Goal: Check status: Check status

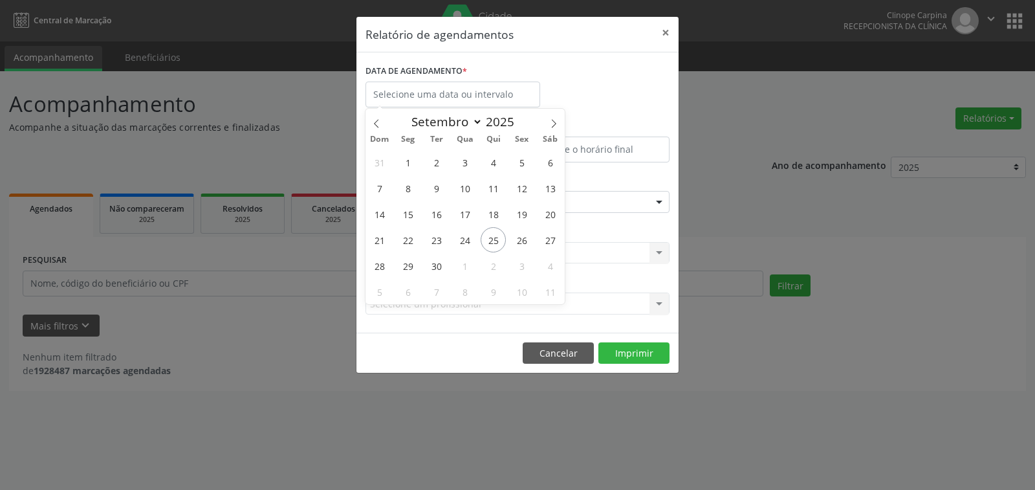
select select "8"
click at [518, 237] on span "26" at bounding box center [521, 239] width 25 height 25
type input "[DATE]"
click at [518, 237] on span "26" at bounding box center [521, 239] width 25 height 25
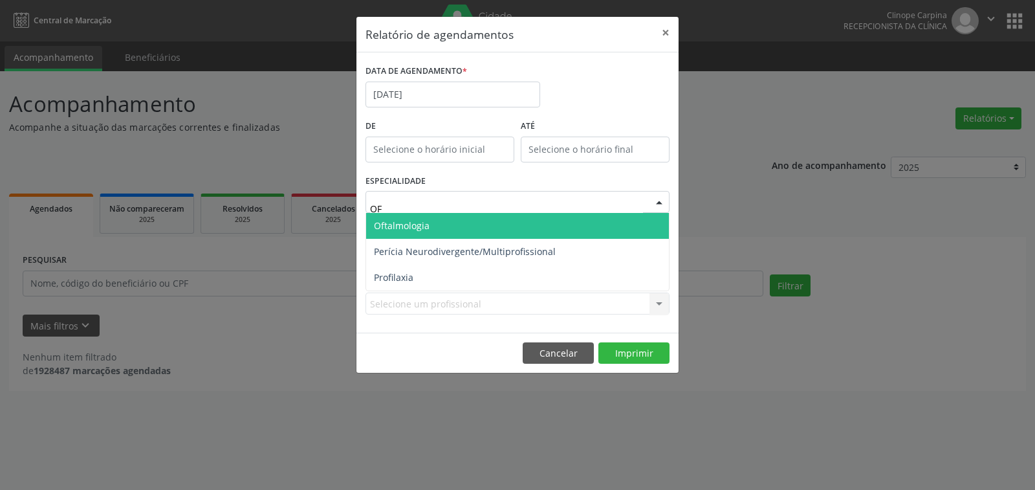
type input "OFT"
click at [442, 231] on span "Oftalmologia" at bounding box center [517, 226] width 303 height 26
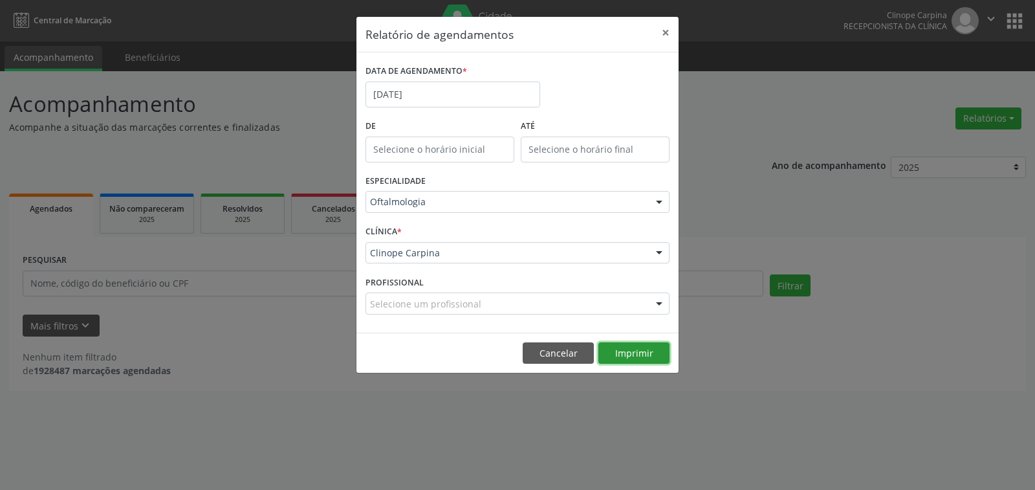
click at [652, 357] on button "Imprimir" at bounding box center [634, 353] width 71 height 22
click at [415, 93] on input "[DATE]" at bounding box center [453, 95] width 175 height 26
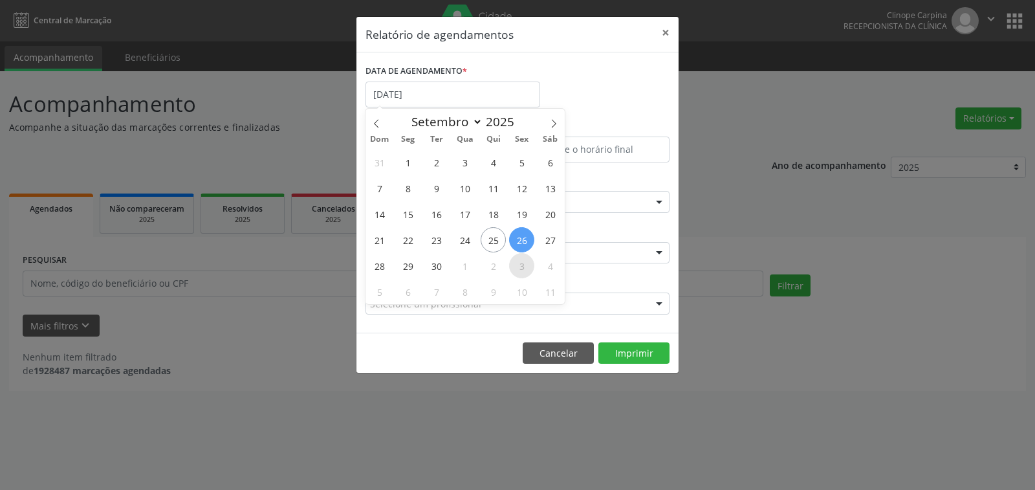
click at [529, 266] on span "3" at bounding box center [521, 265] width 25 height 25
type input "[DATE]"
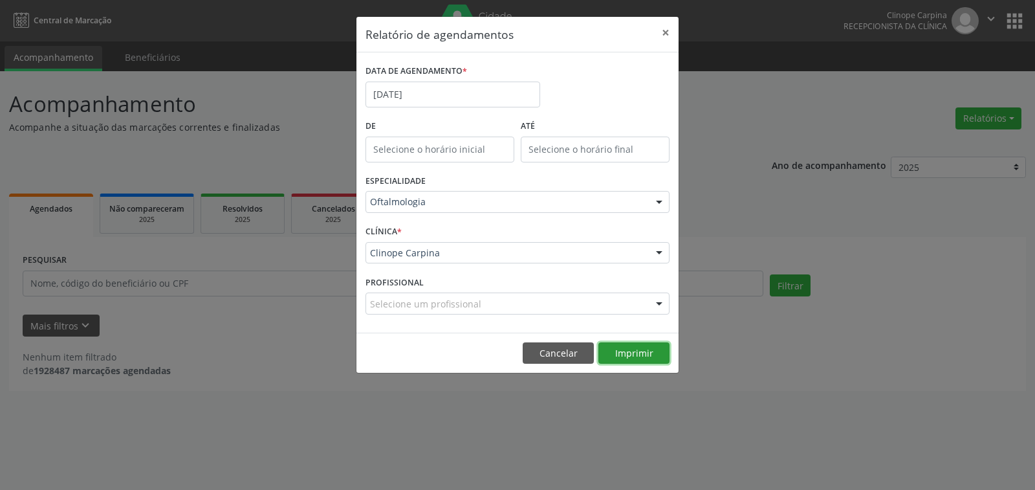
click at [622, 361] on button "Imprimir" at bounding box center [634, 353] width 71 height 22
click at [471, 88] on input "[DATE]" at bounding box center [453, 95] width 175 height 26
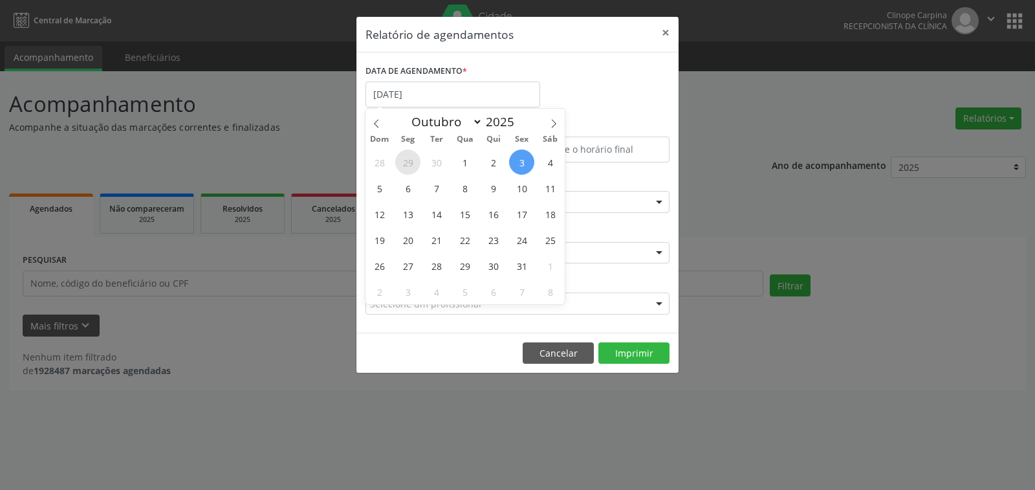
click at [402, 159] on span "29" at bounding box center [407, 161] width 25 height 25
type input "[DATE]"
click at [403, 159] on span "29" at bounding box center [407, 161] width 25 height 25
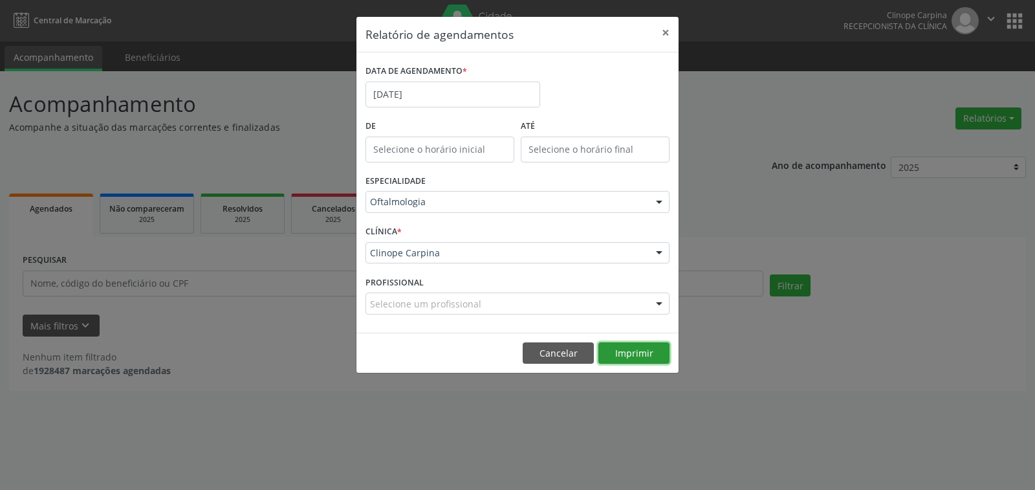
click at [633, 358] on button "Imprimir" at bounding box center [634, 353] width 71 height 22
drag, startPoint x: 475, startPoint y: 103, endPoint x: 467, endPoint y: 113, distance: 13.3
click at [475, 102] on body "Central de Marcação Clinope Carpina Recepcionista da clínica  Configurações Sa…" at bounding box center [517, 245] width 1035 height 490
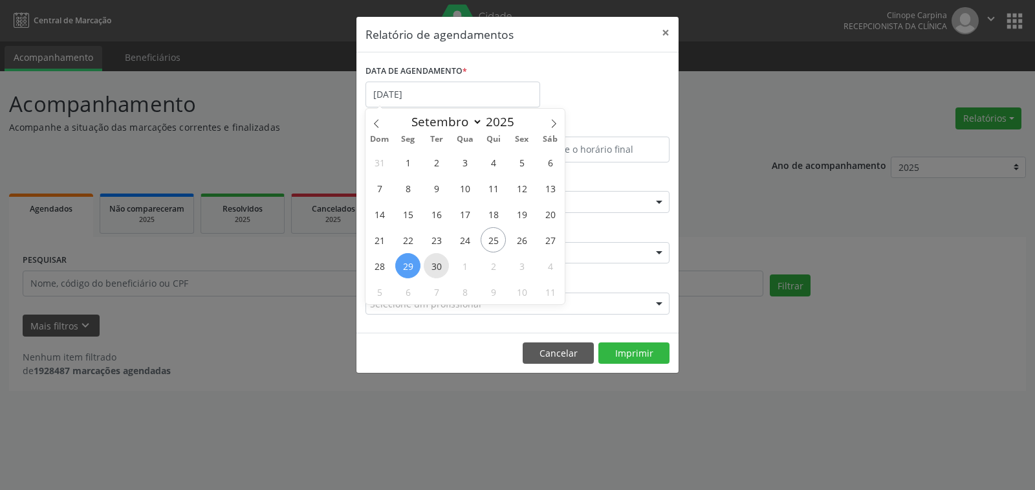
click at [440, 270] on span "30" at bounding box center [436, 265] width 25 height 25
type input "[DATE]"
click at [440, 270] on span "30" at bounding box center [436, 265] width 25 height 25
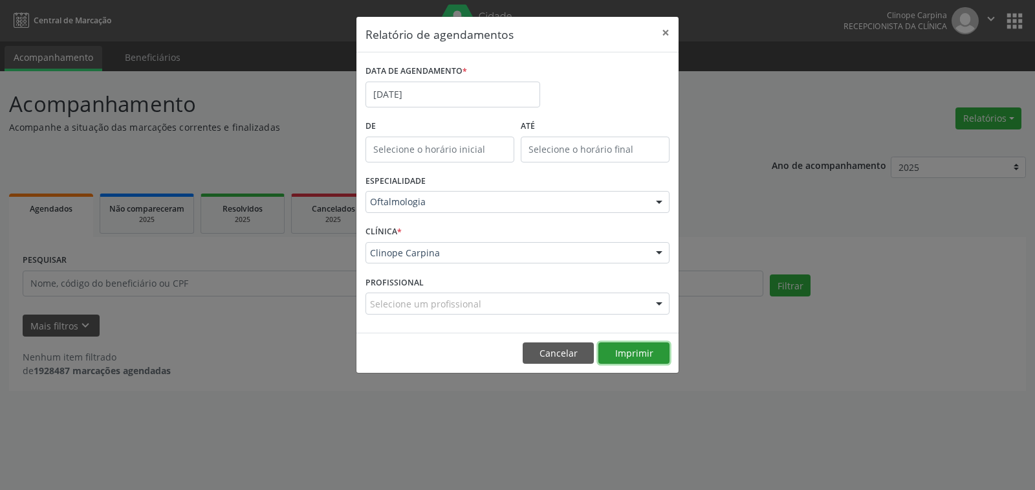
click at [635, 349] on button "Imprimir" at bounding box center [634, 353] width 71 height 22
click at [666, 30] on button "×" at bounding box center [666, 33] width 26 height 32
